Goal: Information Seeking & Learning: Learn about a topic

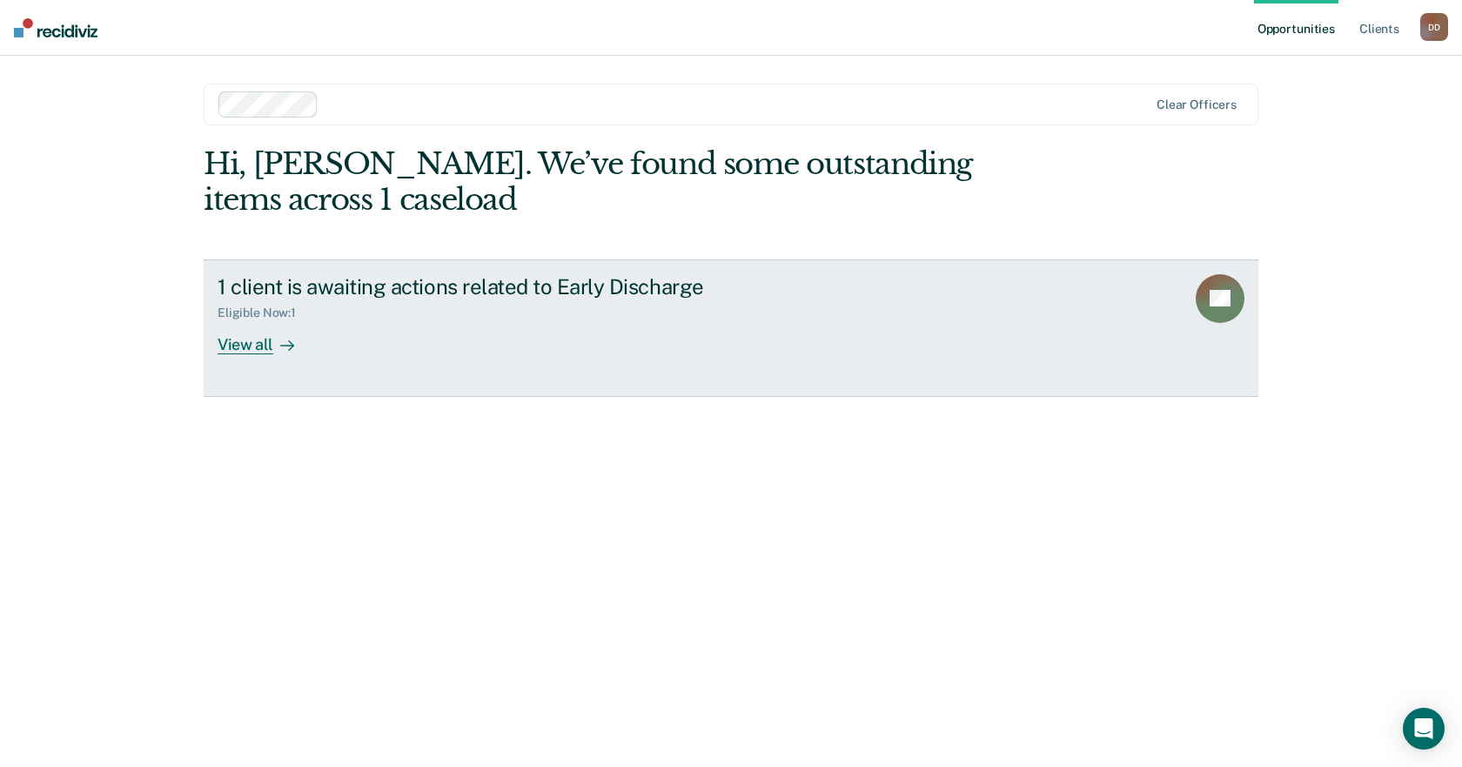
click at [254, 346] on div "View all" at bounding box center [266, 337] width 97 height 34
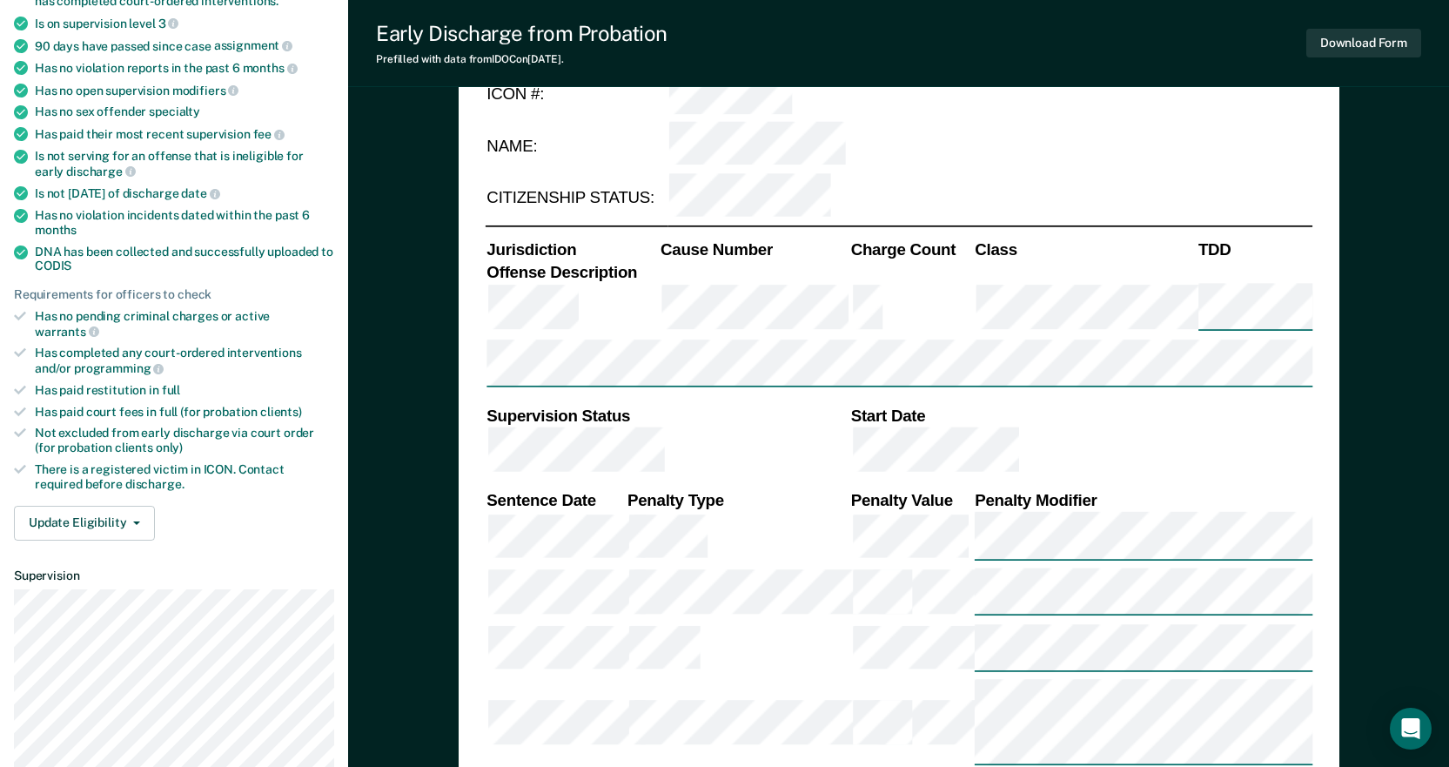
type textarea "x"
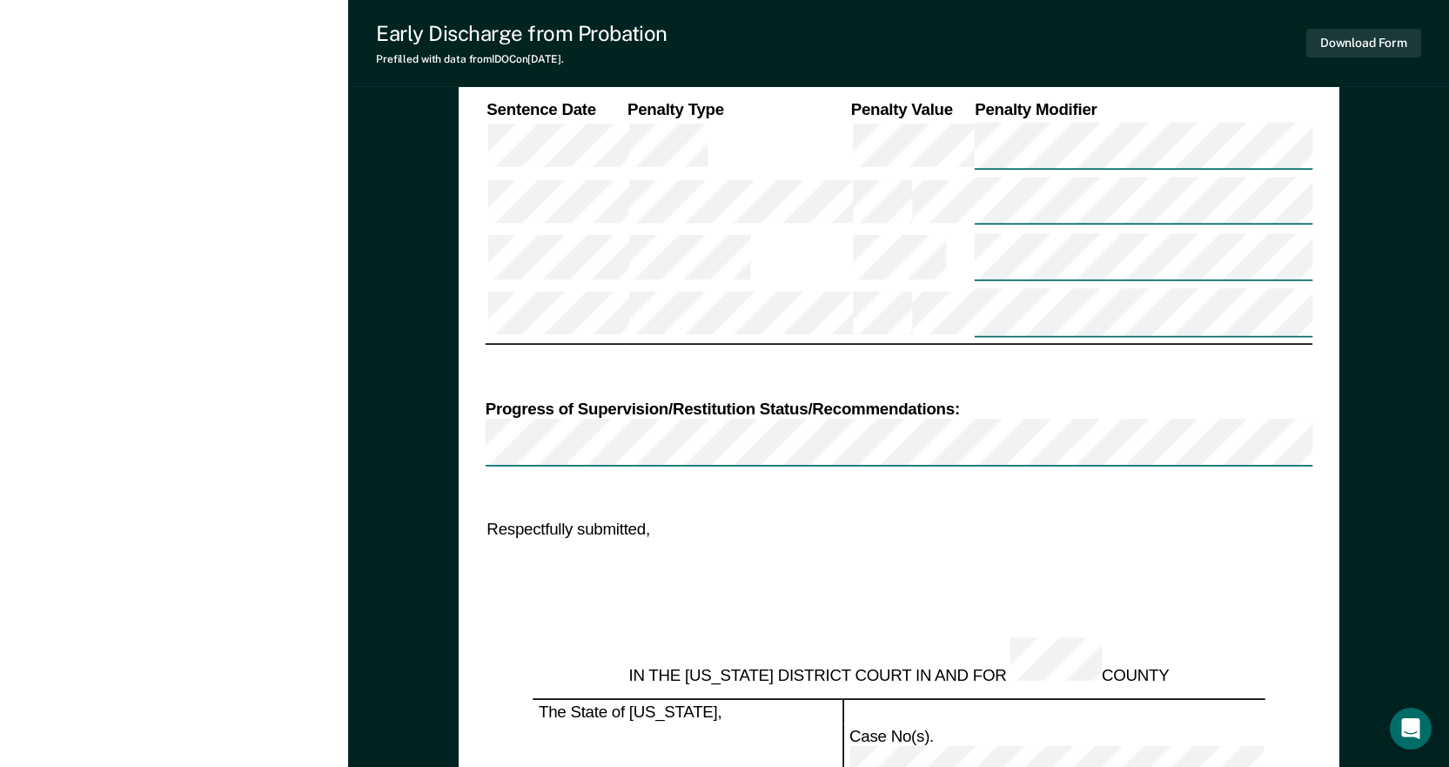
scroll to position [1885, 0]
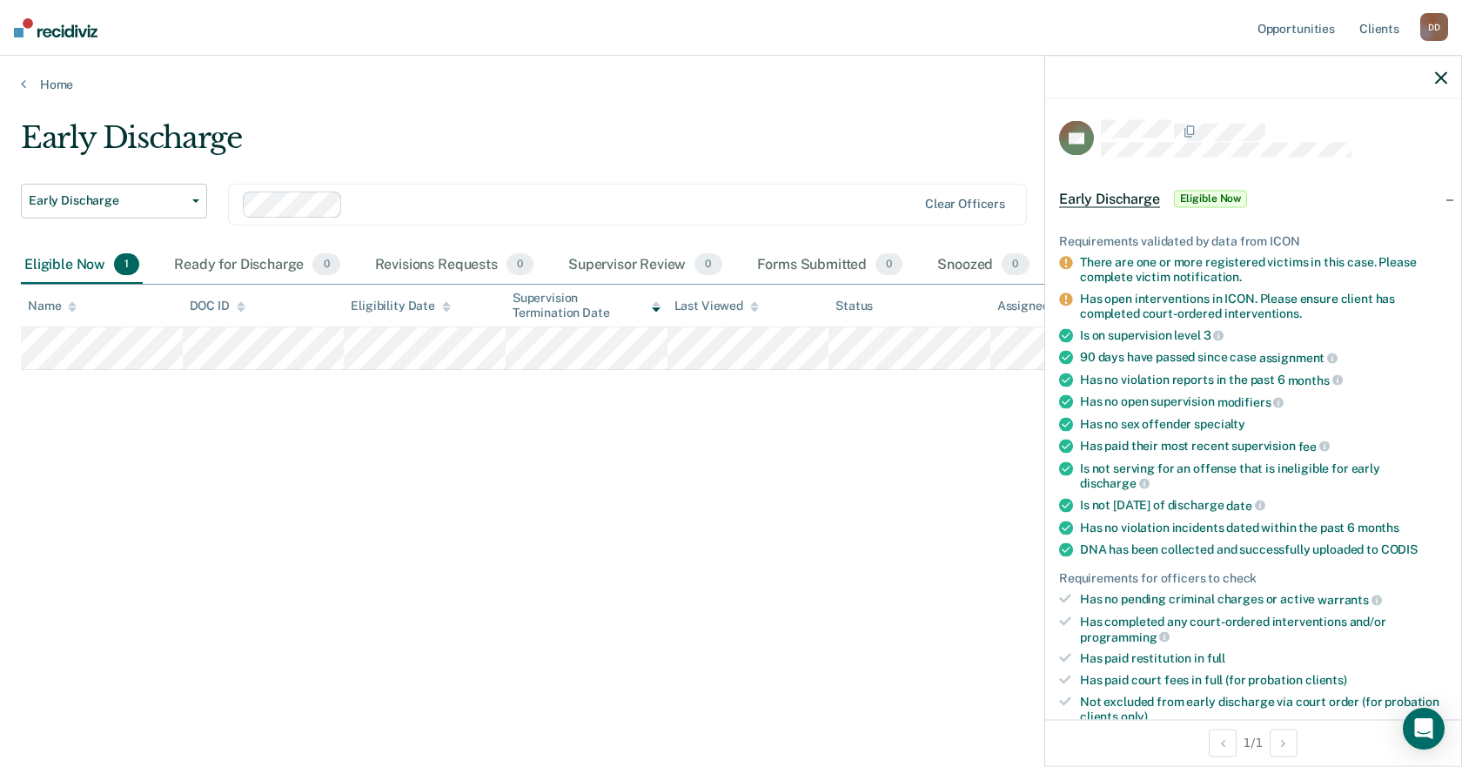
click at [834, 570] on div "Early Discharge Early Discharge Early Discharge Clear officers Eligible Now 1 R…" at bounding box center [731, 378] width 1421 height 516
click at [1434, 80] on div at bounding box center [1253, 78] width 416 height 44
click at [1426, 73] on div at bounding box center [1253, 78] width 416 height 44
click at [1436, 72] on icon "button" at bounding box center [1441, 77] width 12 height 12
click at [1429, 71] on div at bounding box center [1253, 78] width 416 height 44
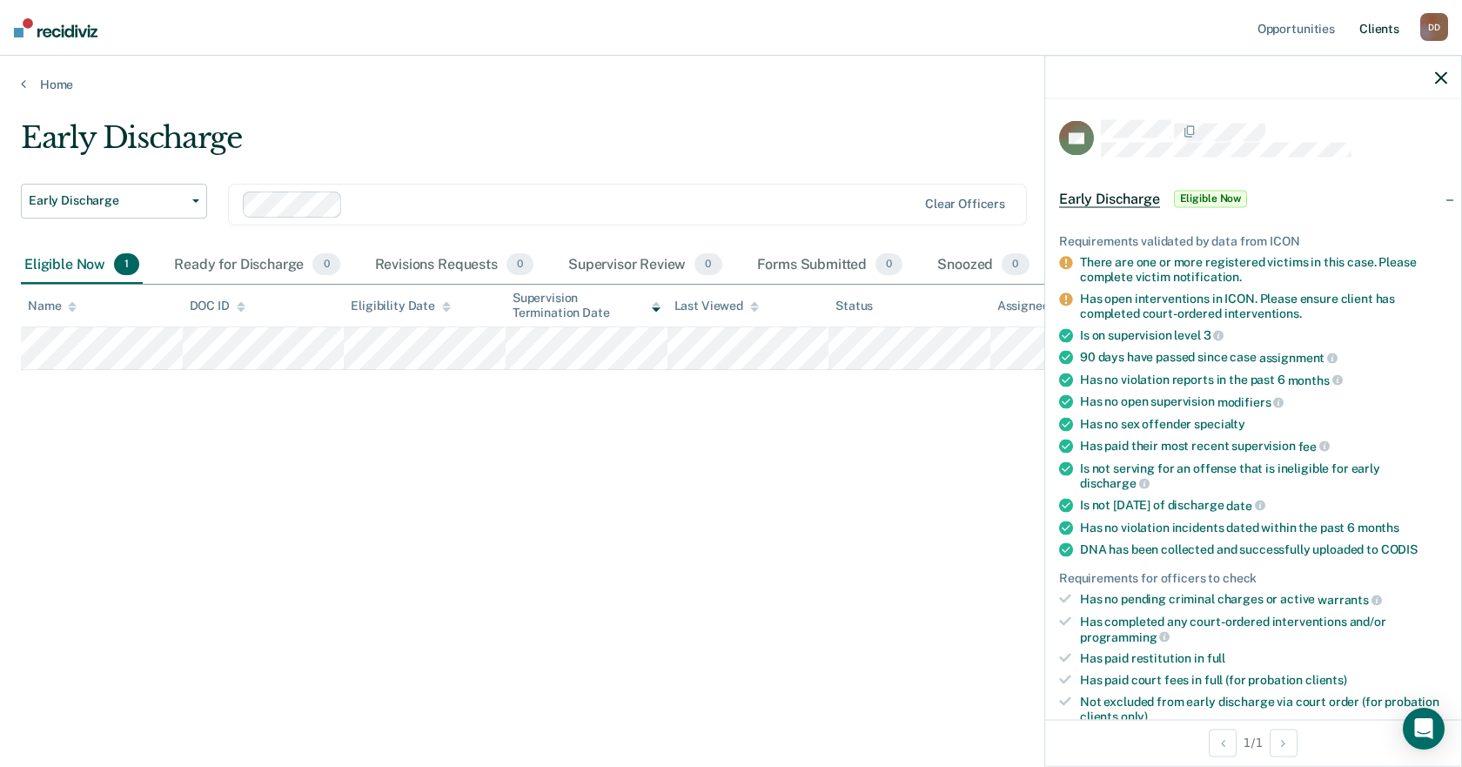
click at [1388, 26] on link "Client s" at bounding box center [1379, 28] width 47 height 56
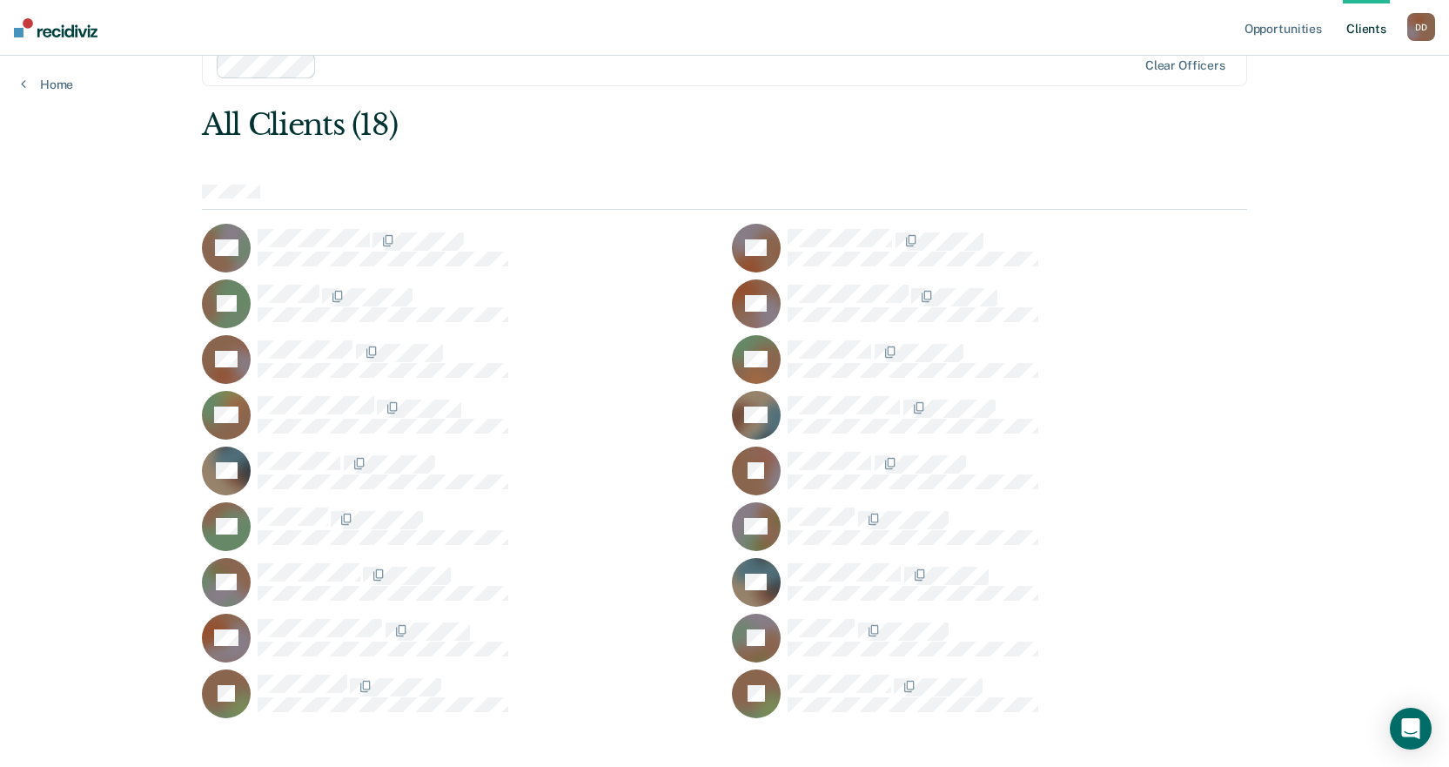
scroll to position [57, 0]
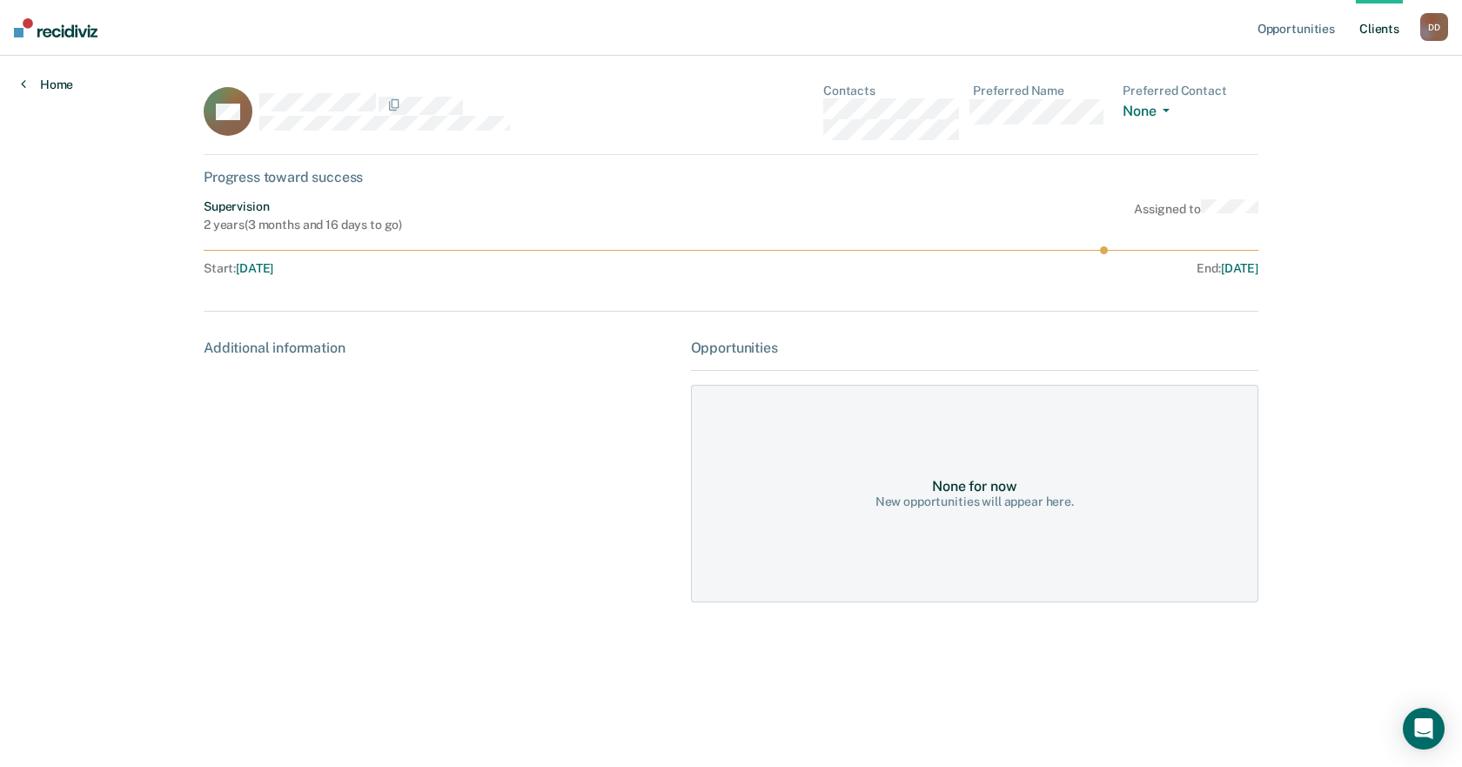
click at [30, 77] on link "Home" at bounding box center [47, 85] width 52 height 16
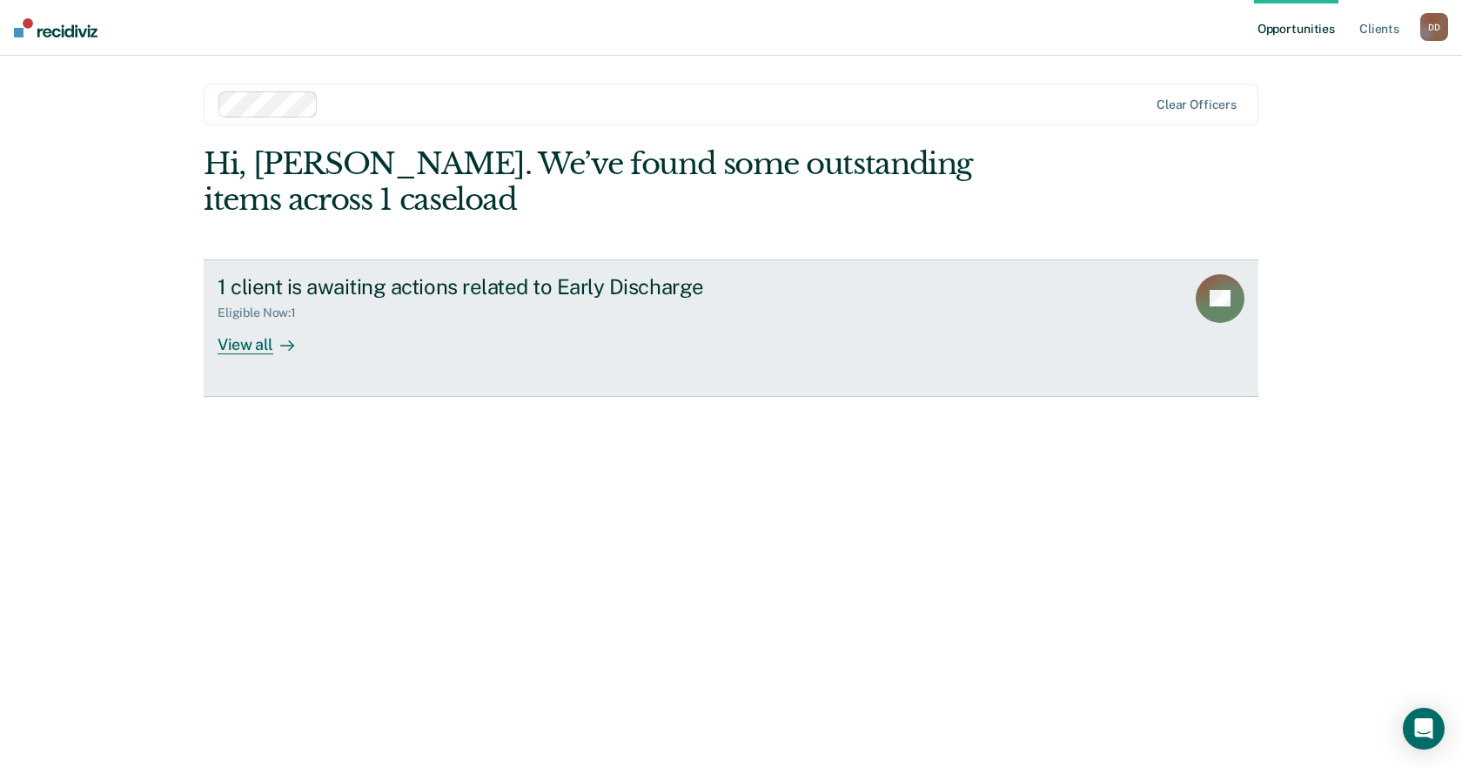
click at [230, 341] on div "View all" at bounding box center [266, 337] width 97 height 34
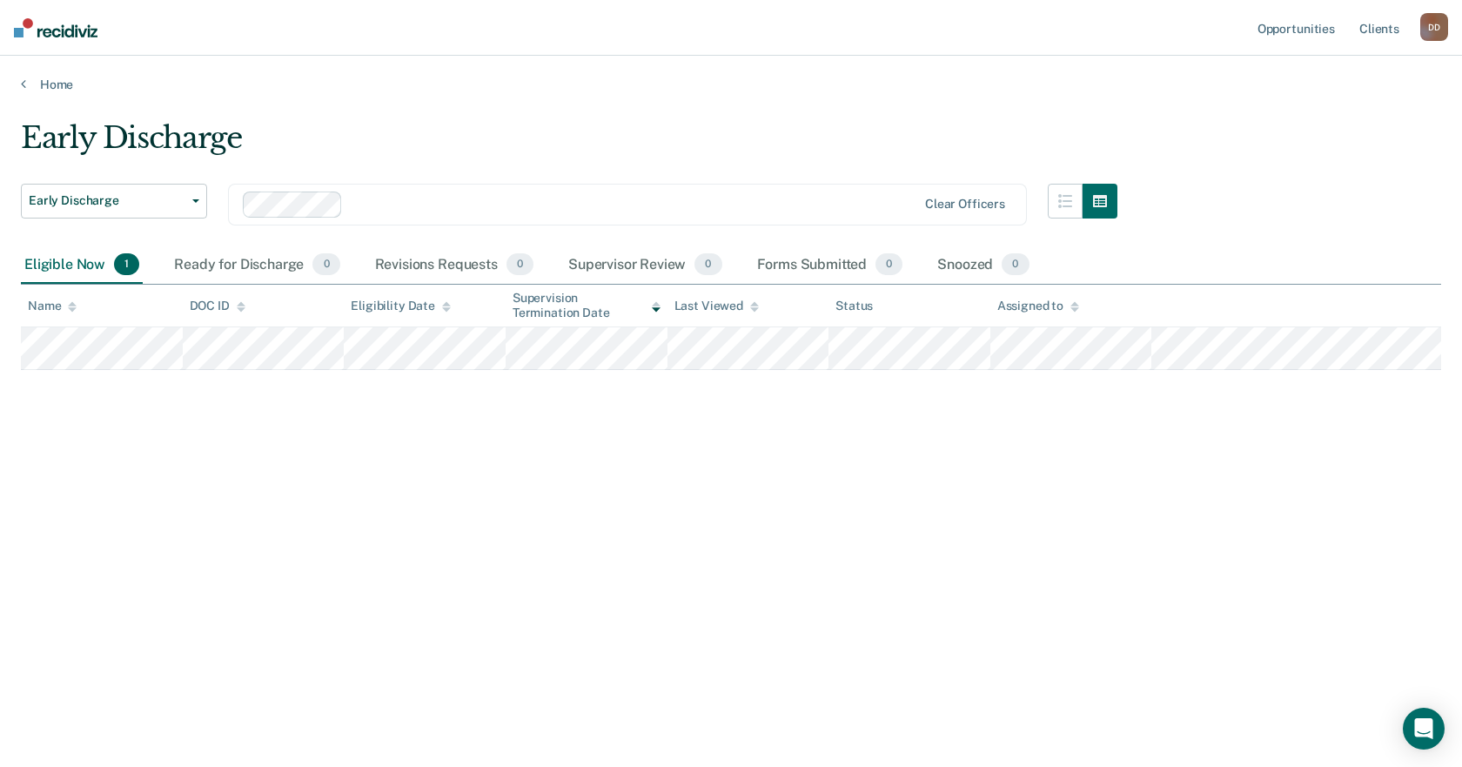
click at [982, 585] on div "Early Discharge Early Discharge Early Discharge Clear officers Eligible Now 1 R…" at bounding box center [731, 378] width 1421 height 516
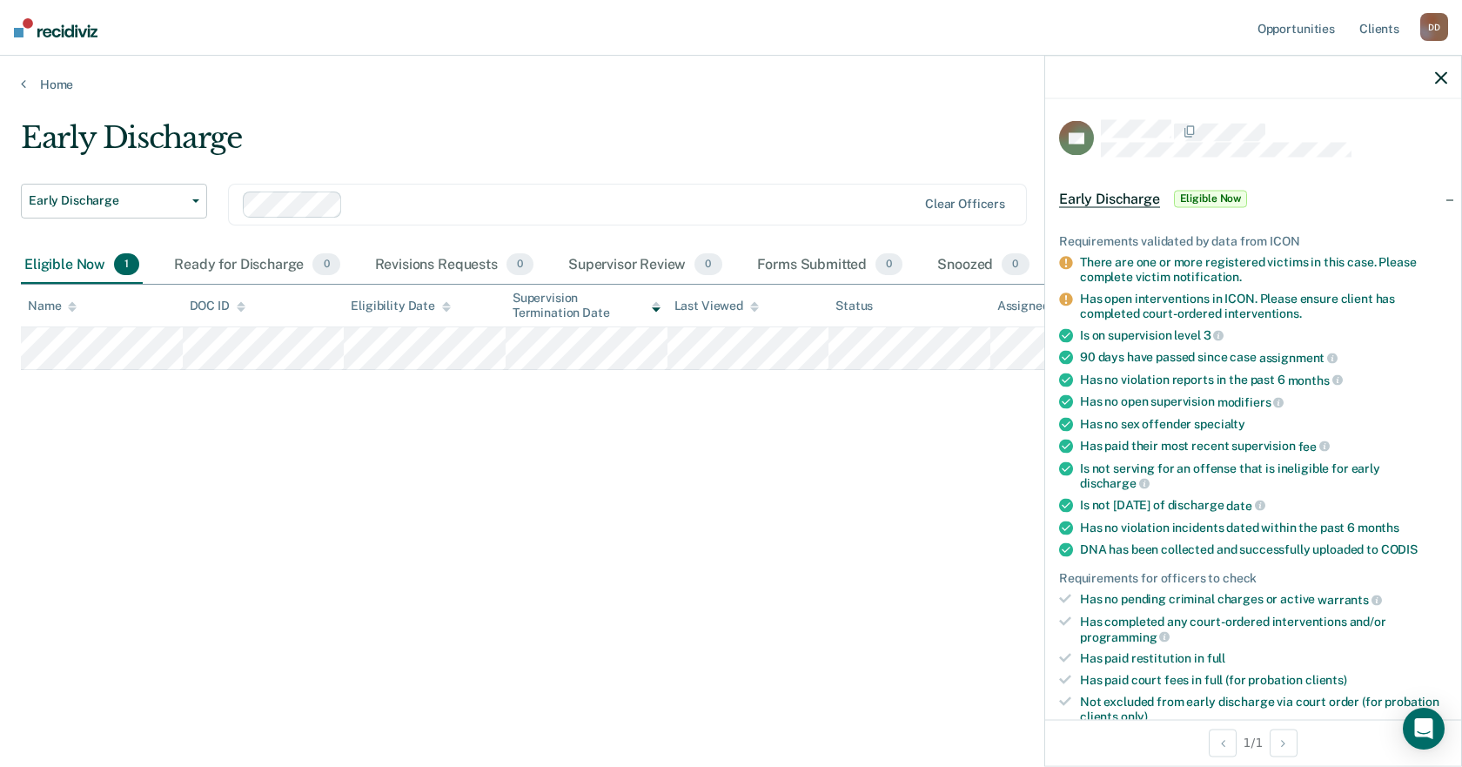
click at [914, 561] on div "Early Discharge Early Discharge Early Discharge Clear officers Eligible Now 1 R…" at bounding box center [731, 378] width 1421 height 516
click at [1276, 29] on link "Opportunities" at bounding box center [1296, 28] width 84 height 56
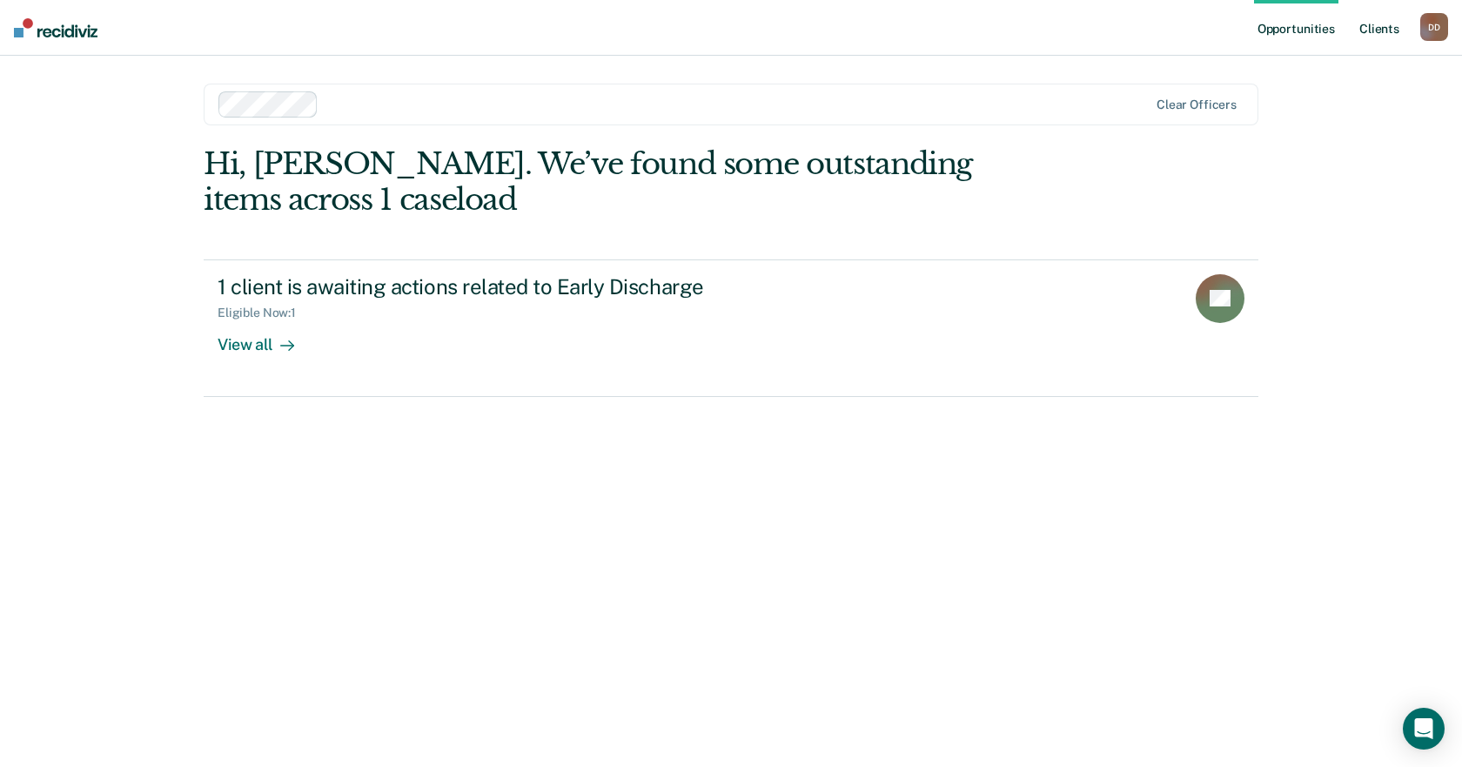
click at [1389, 36] on link "Client s" at bounding box center [1379, 28] width 47 height 56
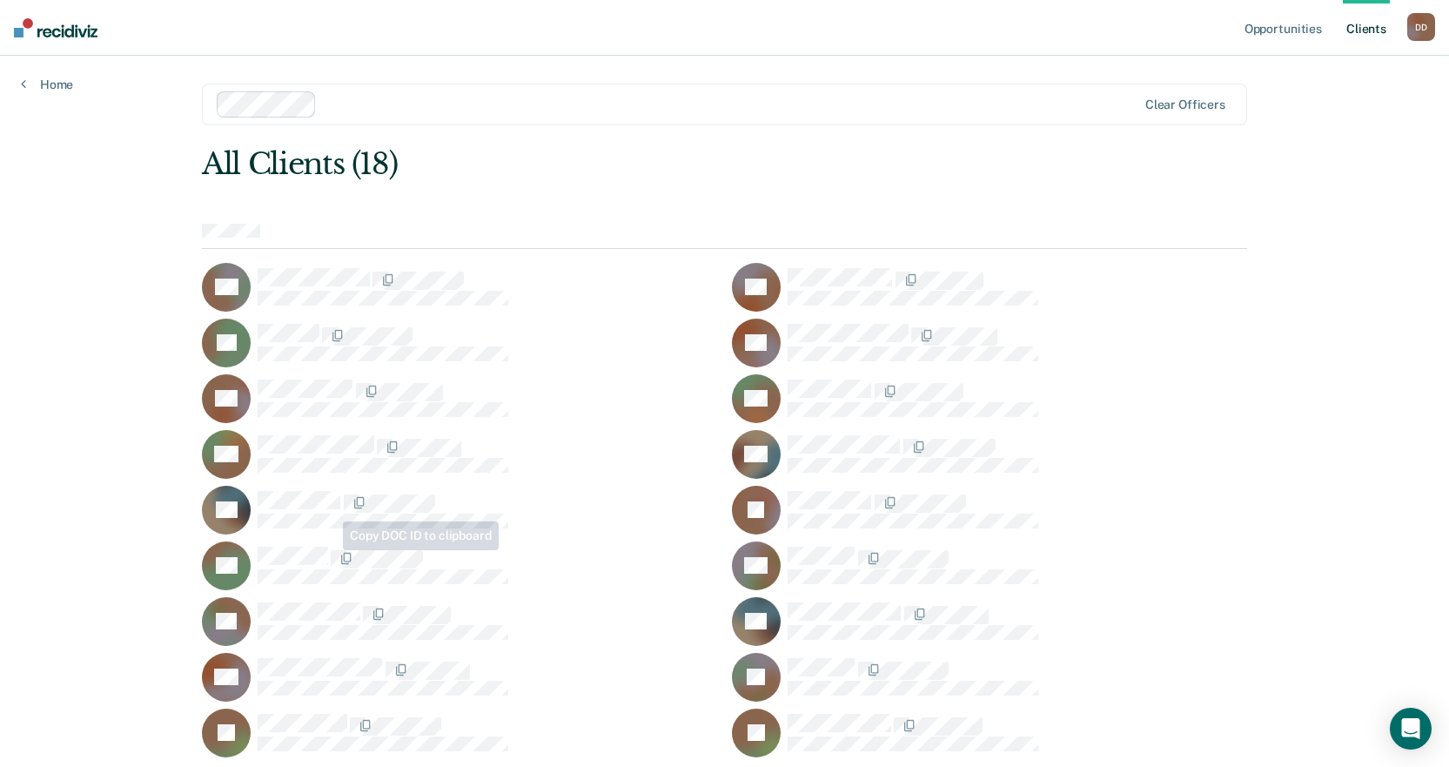
scroll to position [57, 0]
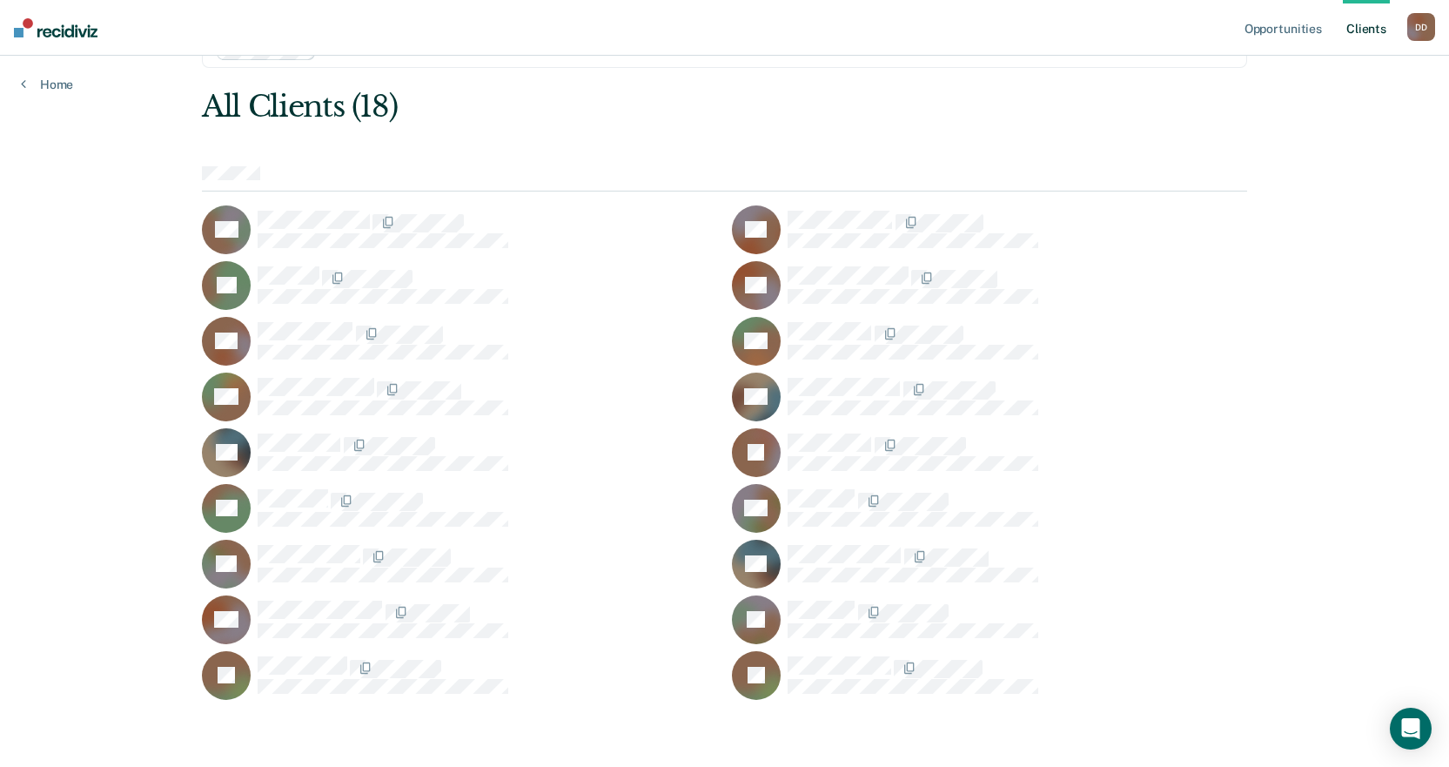
click at [68, 389] on div "Opportunities Client s [PERSON_NAME] D D Profile How it works Log Out Home Clea…" at bounding box center [724, 356] width 1449 height 827
